Goal: Entertainment & Leisure: Browse casually

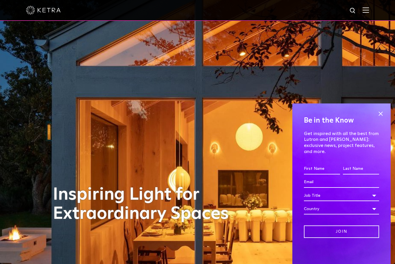
click at [227, 117] on span at bounding box center [381, 113] width 9 height 9
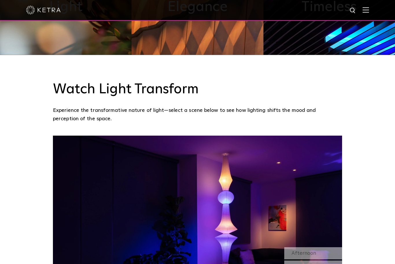
scroll to position [368, 0]
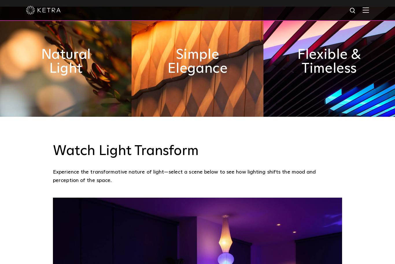
click at [227, 10] on img at bounding box center [366, 9] width 6 height 5
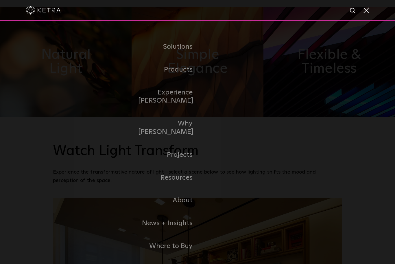
click at [0, 0] on link "Home" at bounding box center [0, 0] width 0 height 0
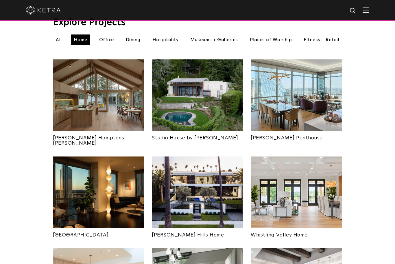
scroll to position [209, 0]
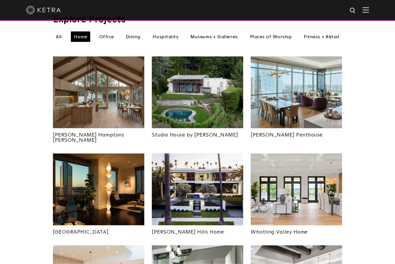
click at [114, 87] on img at bounding box center [98, 92] width 91 height 72
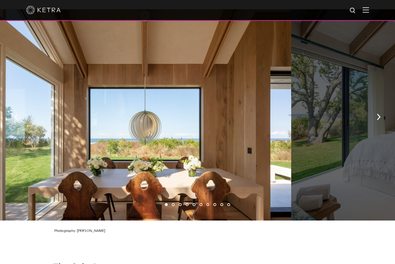
scroll to position [857, 0]
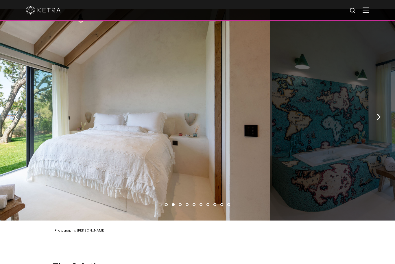
click at [384, 111] on button "button" at bounding box center [379, 116] width 12 height 20
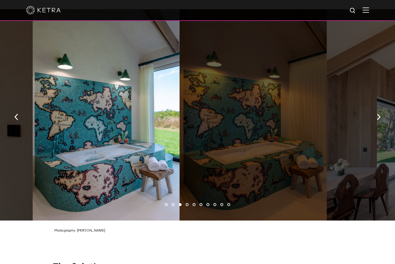
click at [380, 110] on button "button" at bounding box center [379, 116] width 12 height 20
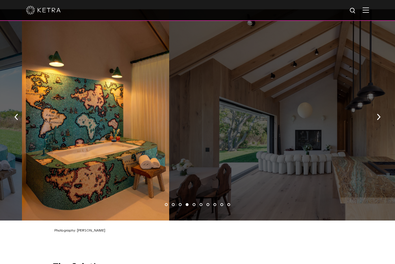
click at [381, 109] on button "button" at bounding box center [379, 116] width 12 height 20
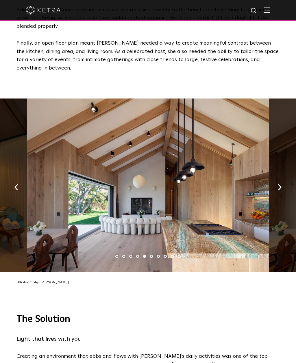
scroll to position [810, 0]
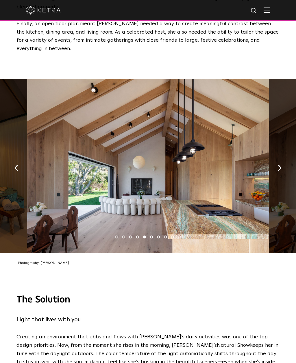
click at [283, 157] on button "button" at bounding box center [280, 167] width 12 height 20
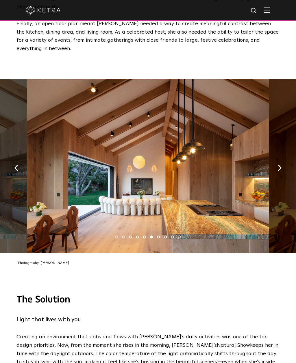
click at [278, 164] on img "button" at bounding box center [280, 167] width 4 height 6
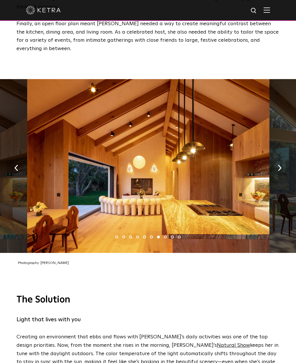
click at [279, 164] on img "button" at bounding box center [280, 167] width 4 height 6
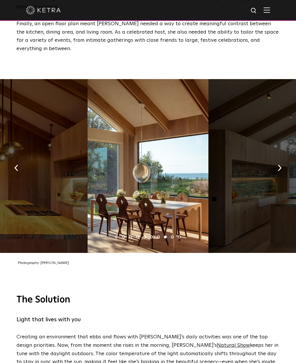
click at [282, 157] on button "button" at bounding box center [280, 167] width 12 height 20
